Goal: Transaction & Acquisition: Download file/media

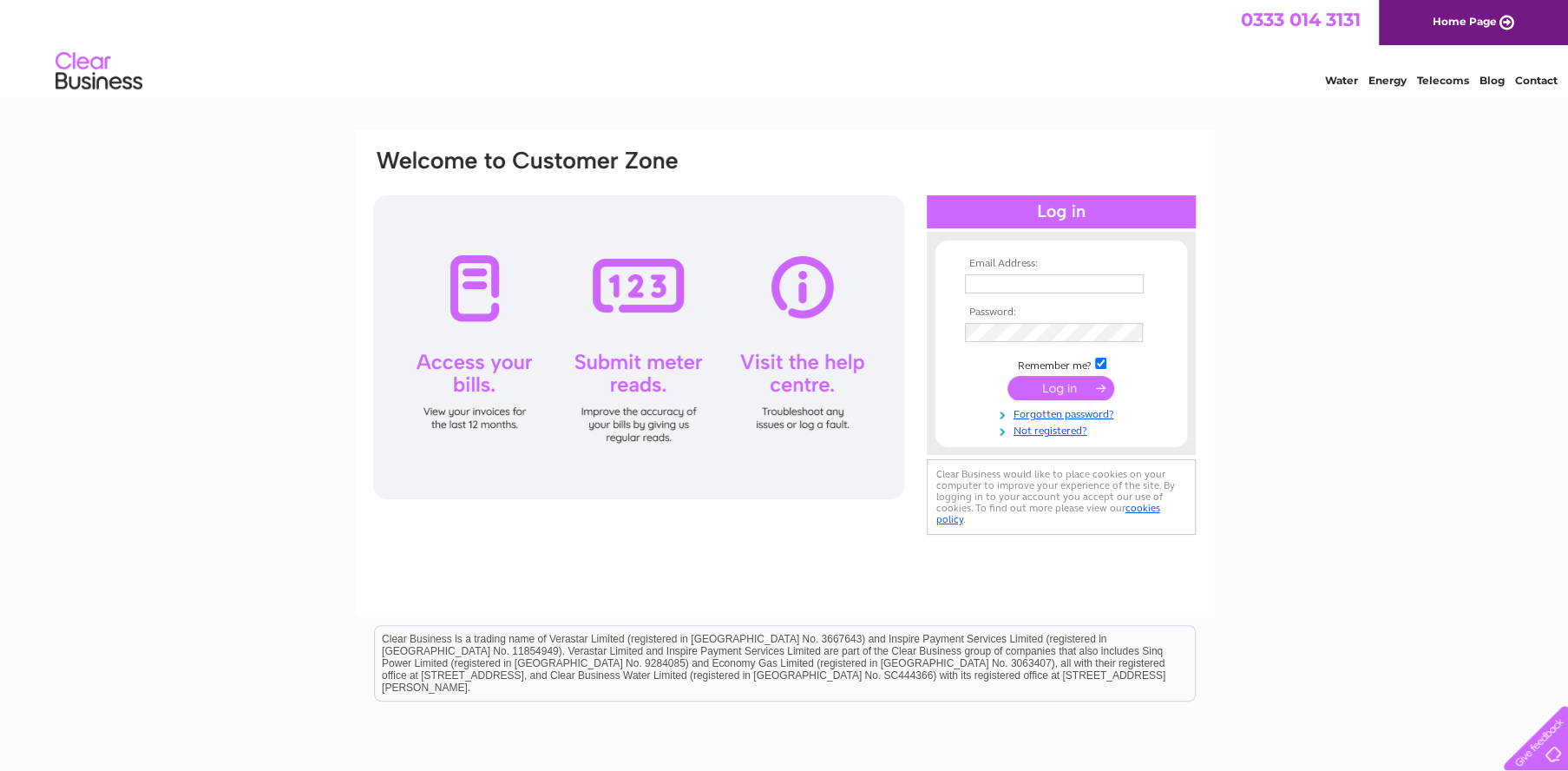
type input "[EMAIL_ADDRESS][DOMAIN_NAME]"
click at [1051, 390] on input "submit" at bounding box center [1061, 388] width 107 height 24
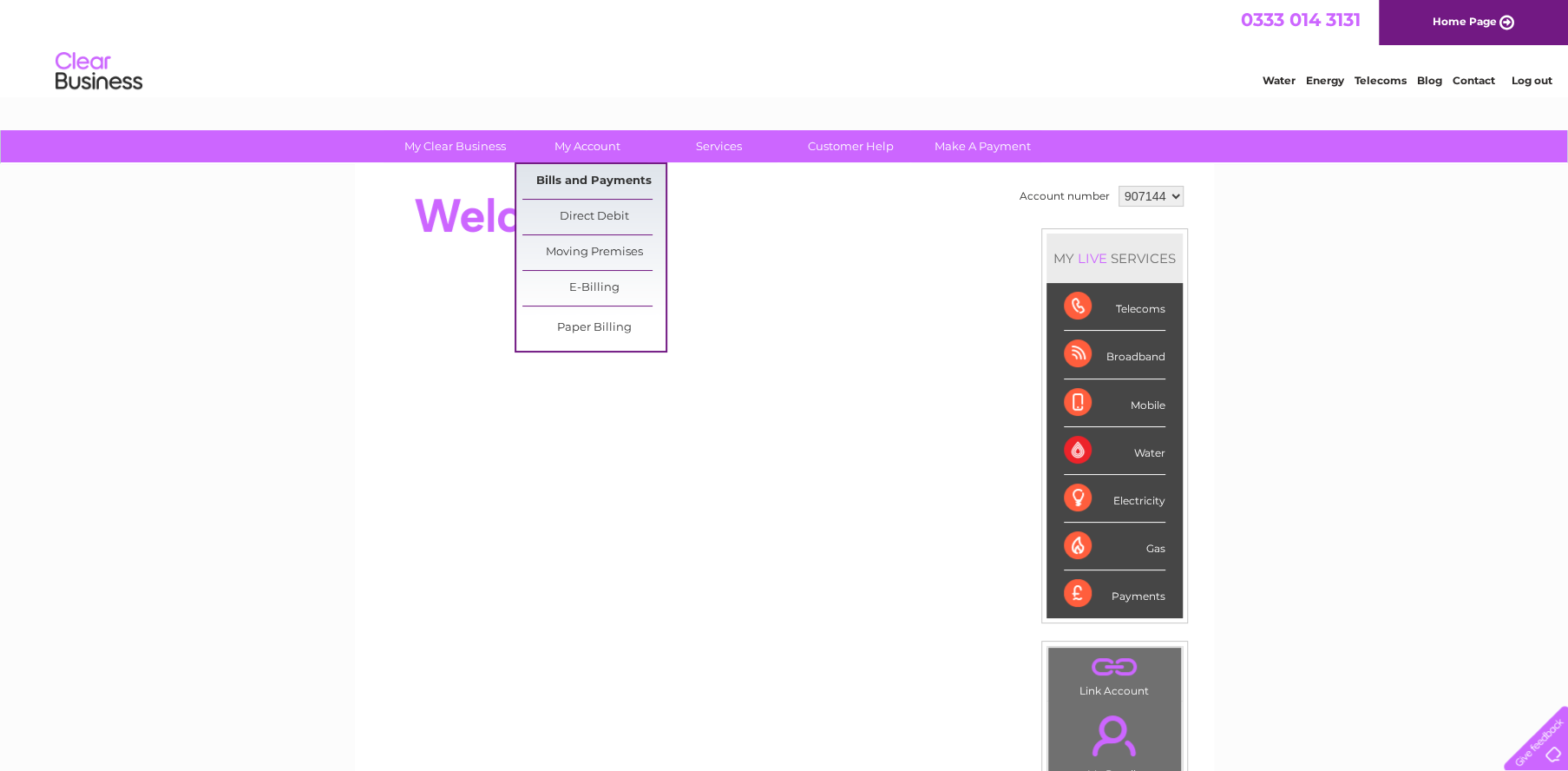
click at [608, 192] on link "Bills and Payments" at bounding box center [594, 181] width 144 height 35
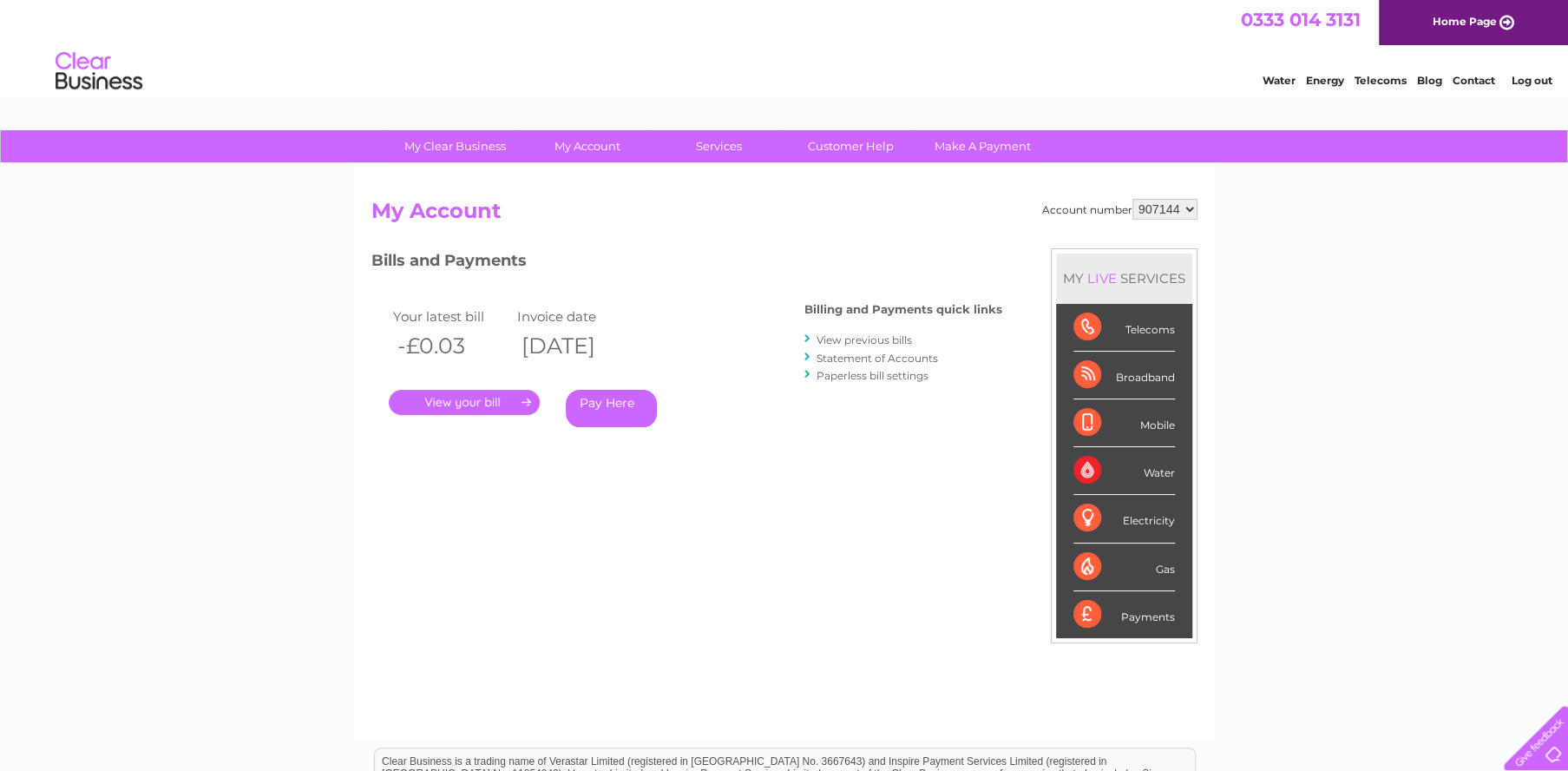
click at [1194, 209] on select "907144 907145" at bounding box center [1165, 209] width 65 height 21
select select "907145"
click at [1133, 199] on select "907144 907145" at bounding box center [1165, 209] width 65 height 21
click at [480, 392] on link "." at bounding box center [464, 402] width 151 height 25
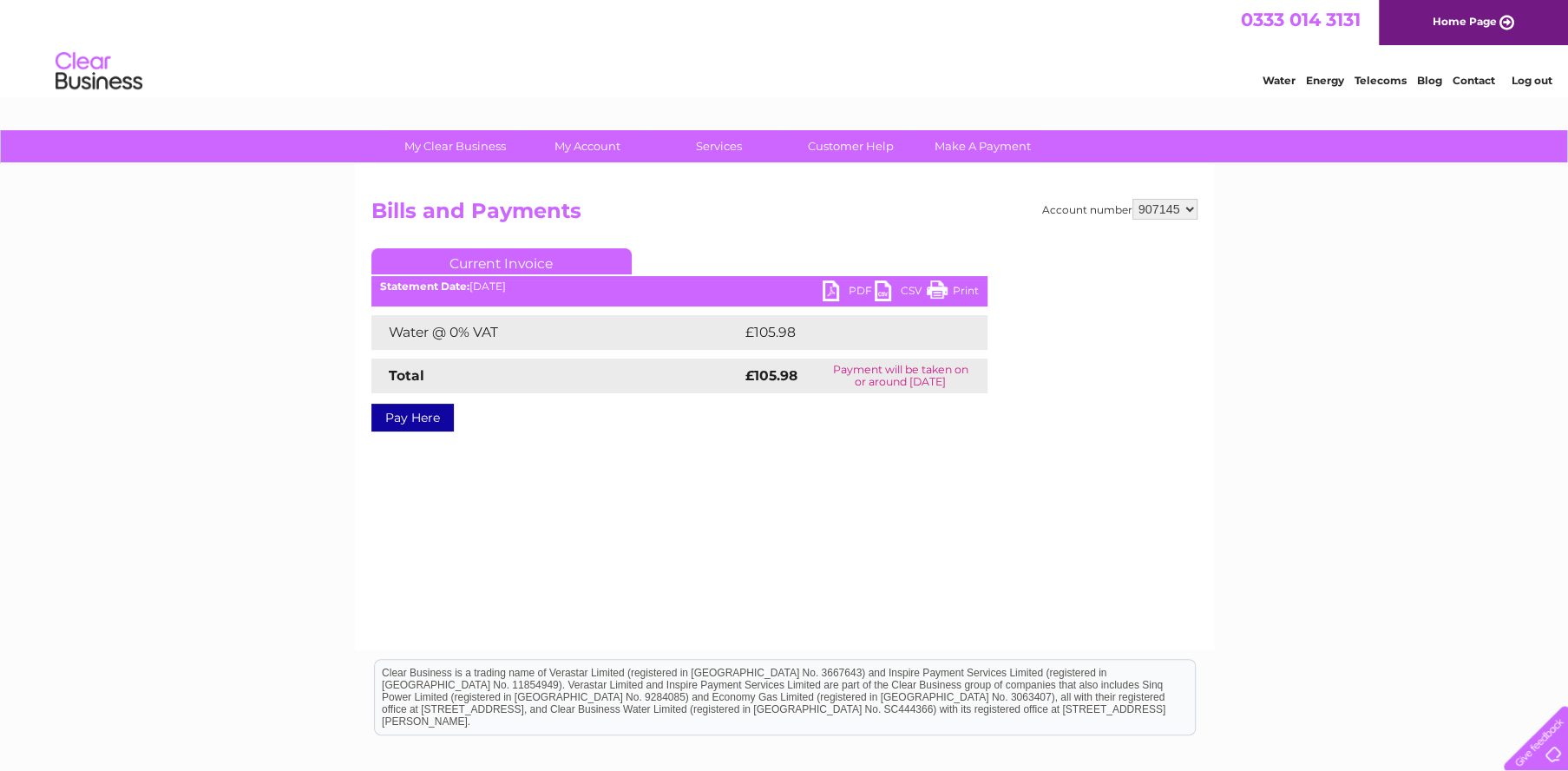
click at [850, 289] on link "PDF" at bounding box center [849, 292] width 52 height 25
